Goal: Transaction & Acquisition: Subscribe to service/newsletter

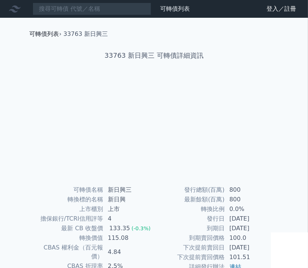
click at [44, 35] on link "可轉債列表" at bounding box center [45, 33] width 30 height 7
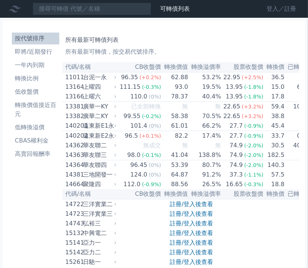
drag, startPoint x: 0, startPoint y: 0, endPoint x: 271, endPoint y: 10, distance: 271.1
click at [274, 7] on link "登入／註冊" at bounding box center [282, 9] width 42 height 12
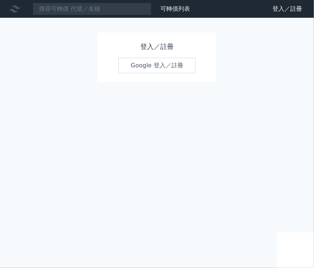
click at [153, 63] on link "Google 登入／註冊" at bounding box center [156, 66] width 77 height 16
